Goal: Task Accomplishment & Management: Manage account settings

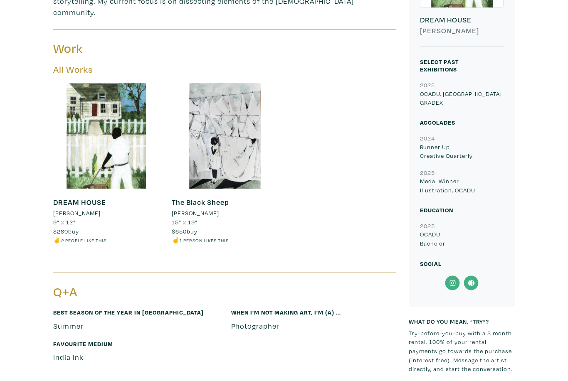
click at [202, 158] on div at bounding box center [225, 136] width 106 height 106
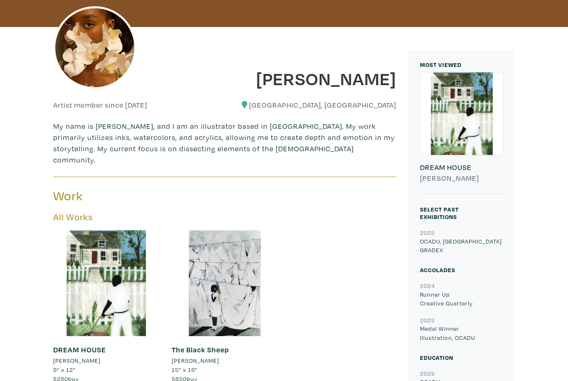
scroll to position [140, 0]
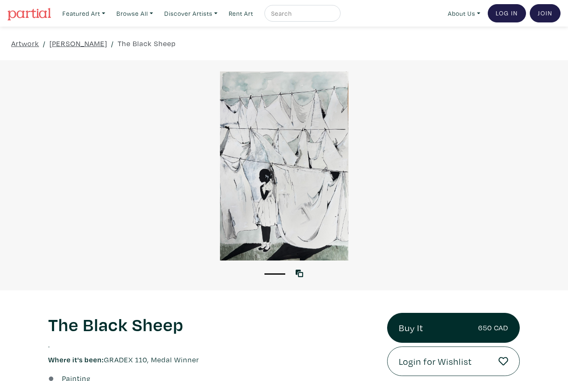
click at [509, 5] on link "Log In" at bounding box center [506, 13] width 38 height 18
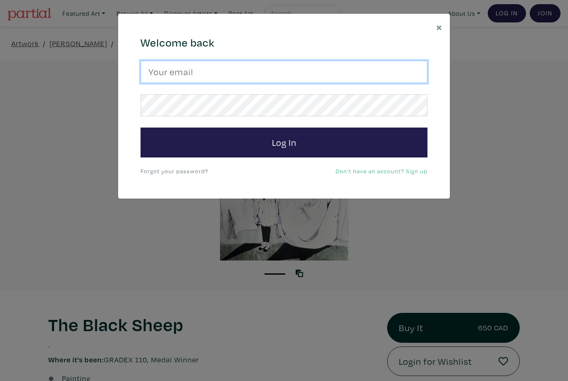
click at [325, 69] on input "email" at bounding box center [283, 72] width 287 height 22
type input "[PERSON_NAME][EMAIL_ADDRESS][PERSON_NAME][DOMAIN_NAME]"
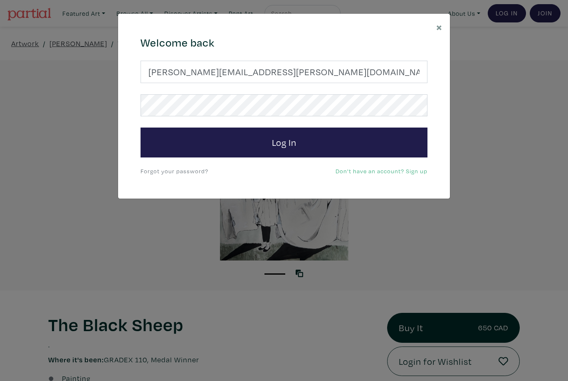
click at [284, 142] on button "Log In" at bounding box center [283, 143] width 287 height 30
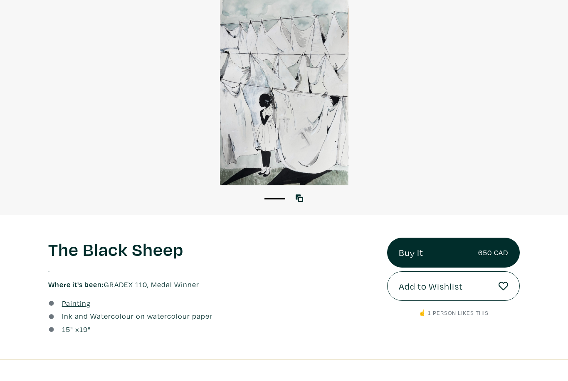
scroll to position [80, 0]
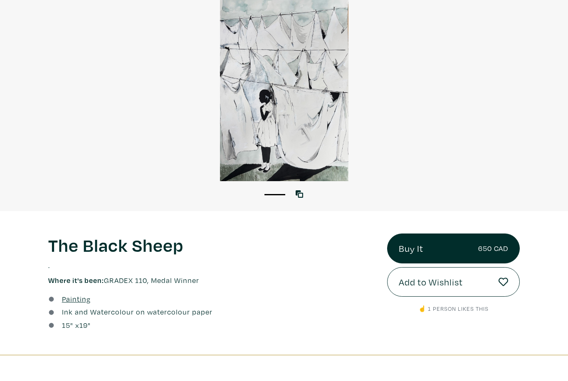
click at [293, 197] on div "1" at bounding box center [284, 191] width 568 height 19
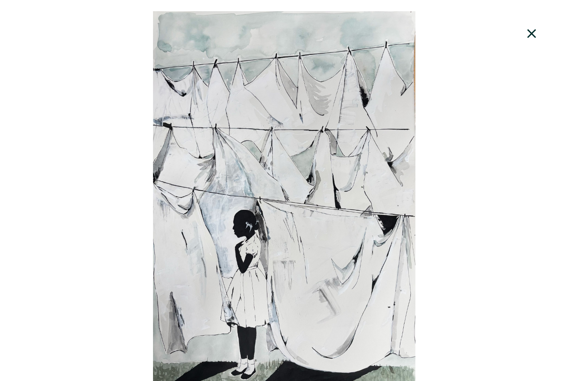
click at [531, 27] on icon at bounding box center [531, 33] width 28 height 22
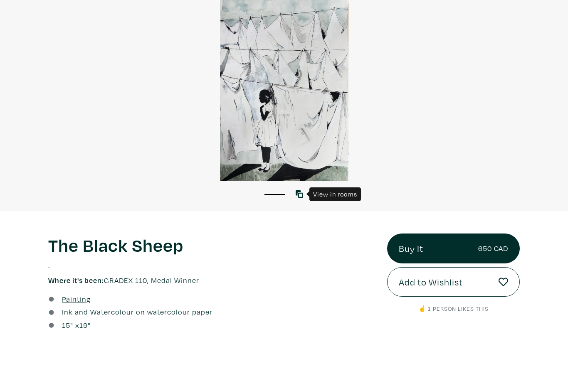
click at [301, 192] on icon at bounding box center [298, 193] width 7 height 7
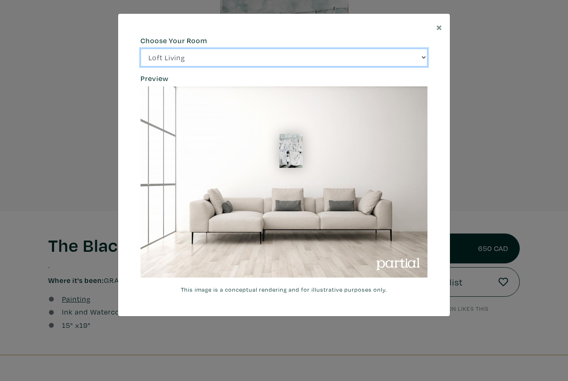
click at [421, 53] on select "Loft Living Bright Bedroom City Office Gallery Space Modern Lounge" at bounding box center [283, 58] width 287 height 18
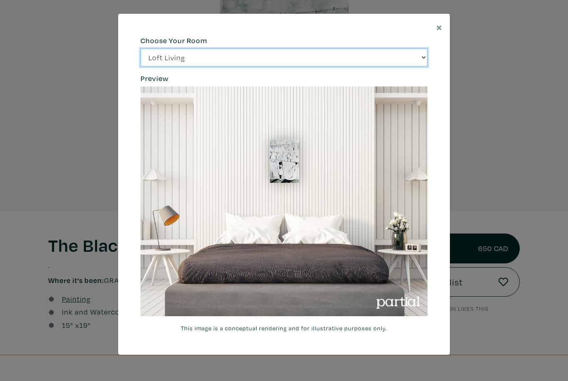
click at [422, 56] on select "Loft Living Bright Bedroom City Office Gallery Space Modern Lounge" at bounding box center [283, 58] width 287 height 18
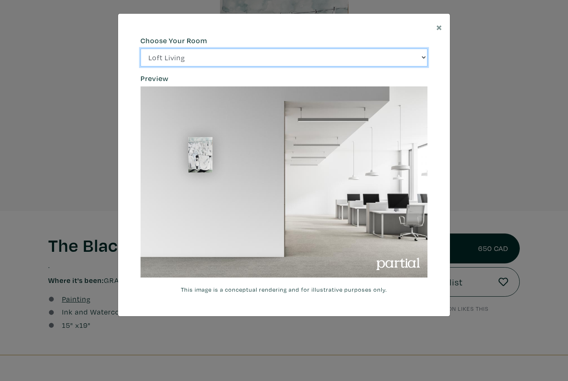
click at [421, 54] on select "Loft Living Bright Bedroom City Office Gallery Space Modern Lounge" at bounding box center [283, 58] width 287 height 18
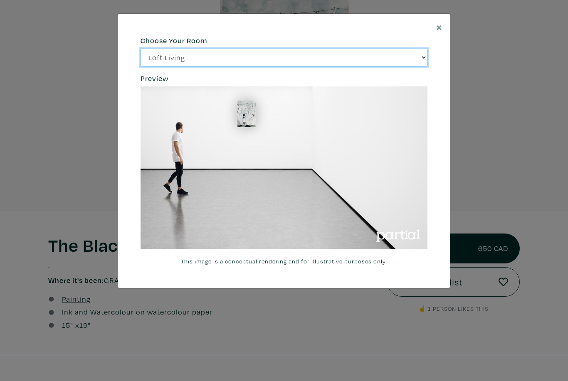
click at [422, 53] on select "Loft Living Bright Bedroom City Office Gallery Space Modern Lounge" at bounding box center [283, 58] width 287 height 18
select select "/thumb/phpThumb.php?src=https%3A%2F%2Flabs.partial.gallery%2Fprojects%2Frenderi…"
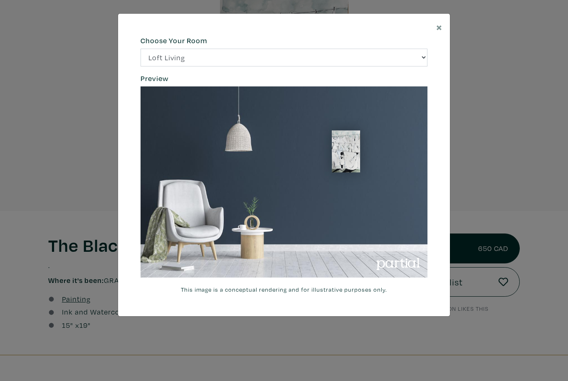
click at [437, 25] on span "×" at bounding box center [439, 27] width 6 height 15
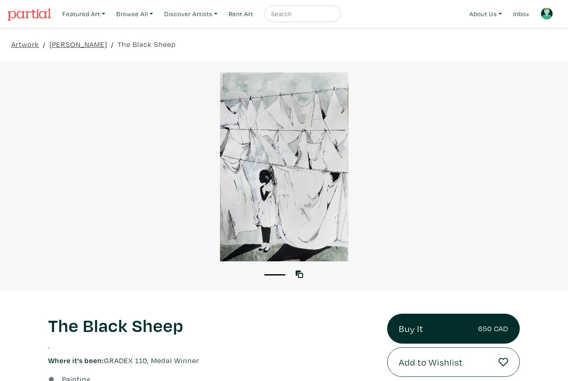
click at [84, 46] on link "[PERSON_NAME]" at bounding box center [78, 44] width 58 height 11
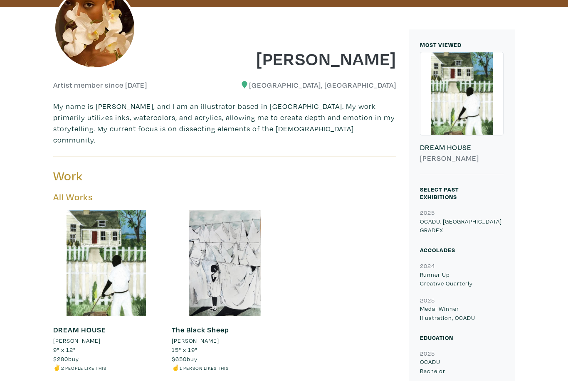
scroll to position [162, 0]
click at [118, 253] on div at bounding box center [106, 263] width 106 height 106
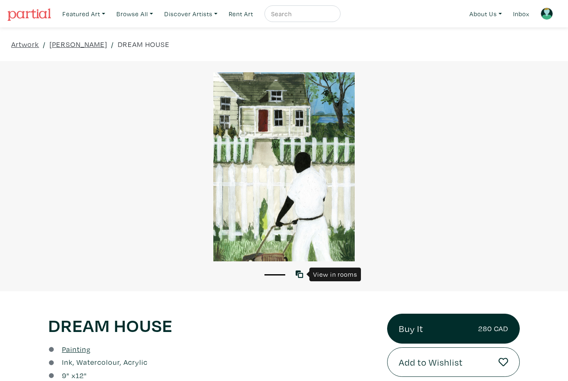
click at [302, 273] on icon at bounding box center [298, 273] width 7 height 7
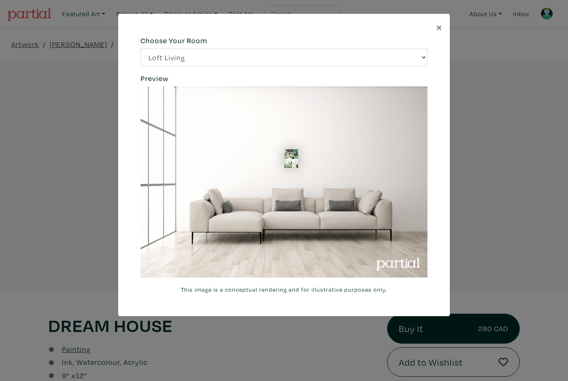
click at [440, 20] on span "×" at bounding box center [439, 27] width 6 height 15
